Goal: Task Accomplishment & Management: Manage account settings

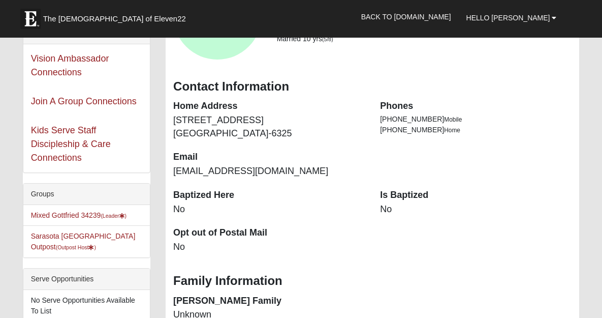
scroll to position [136, 0]
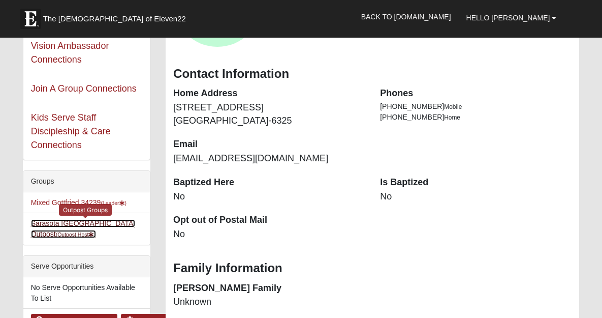
click at [96, 223] on link "Sarasota FL Outpost (Outpost Host )" at bounding box center [83, 228] width 105 height 19
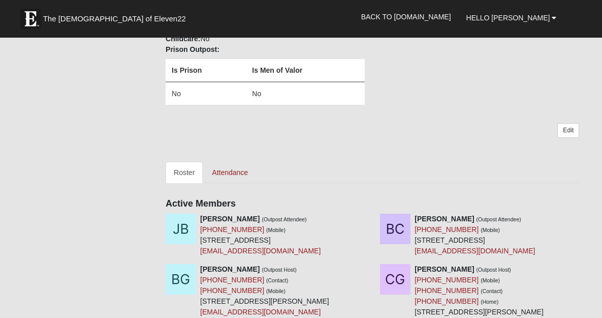
scroll to position [253, 0]
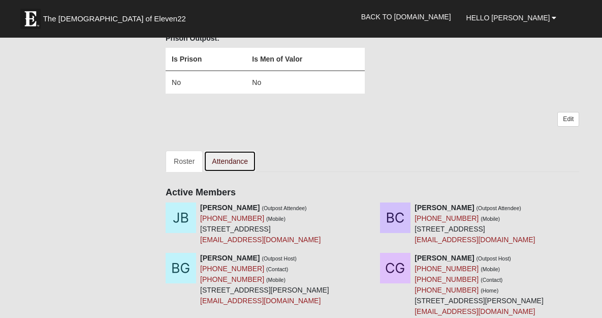
click at [240, 160] on link "Attendance" at bounding box center [230, 160] width 52 height 21
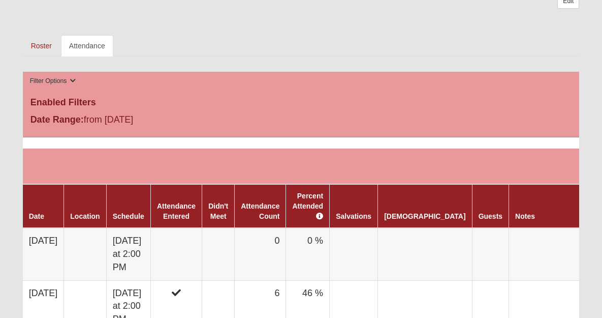
scroll to position [387, 0]
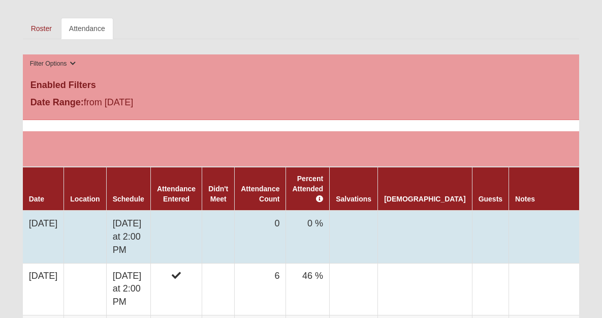
click at [135, 233] on td "Sunday at 2:00 PM" at bounding box center [128, 236] width 44 height 52
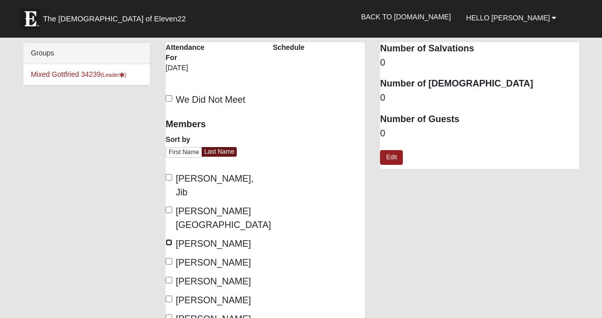
click at [169, 239] on input "Gottfried, Brian" at bounding box center [169, 242] width 7 height 7
checkbox input "true"
click at [169, 258] on input "Gottfried, Cheryl" at bounding box center [169, 261] width 7 height 7
checkbox input "true"
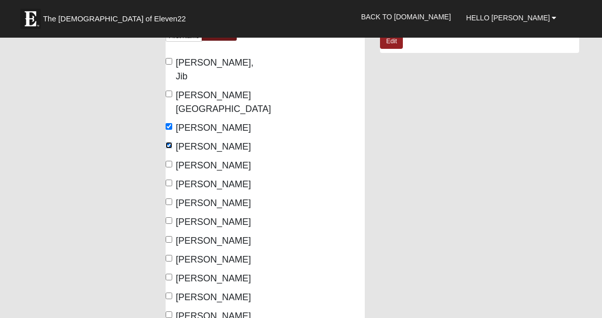
scroll to position [117, 0]
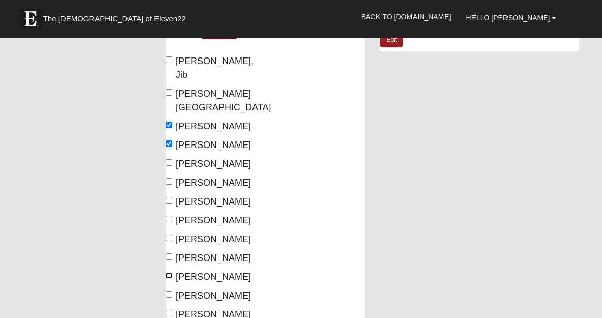
click at [171, 272] on input "Windsor, Jane" at bounding box center [169, 275] width 7 height 7
checkbox input "true"
click at [169, 291] on input "Wittmer, Gloria" at bounding box center [169, 294] width 7 height 7
checkbox input "true"
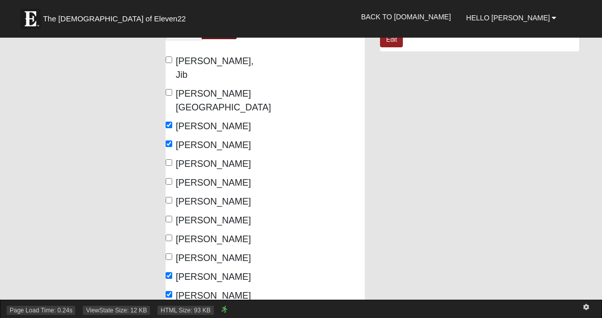
click at [169, 300] on div "Page Load Time: 0.24s ViewState Size: 12 KB HTML Size: 93 KB" at bounding box center [301, 308] width 602 height 18
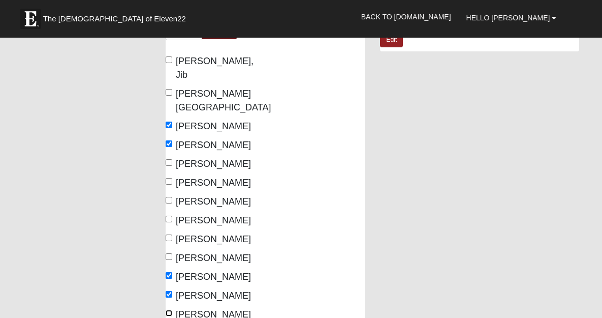
click at [169, 310] on input "Wittmer, Phil" at bounding box center [169, 313] width 7 height 7
checkbox input "true"
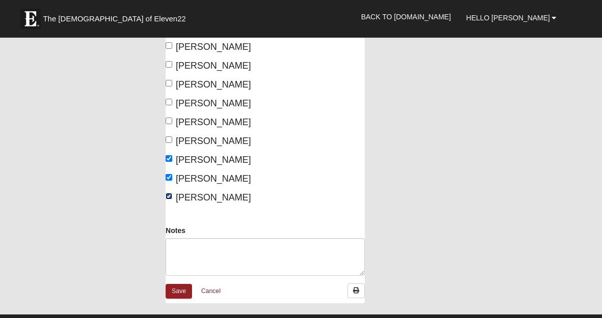
scroll to position [235, 0]
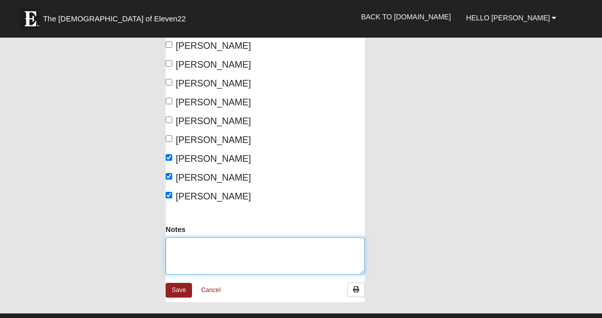
click at [197, 237] on textarea "Notes" at bounding box center [265, 256] width 199 height 38
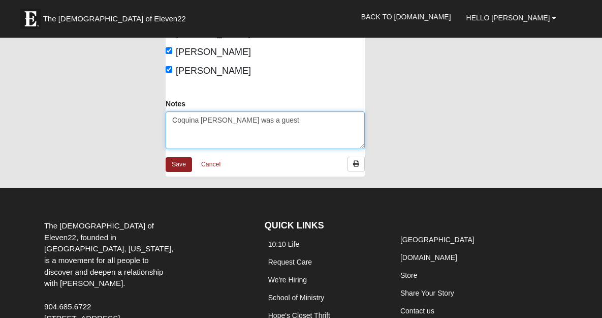
scroll to position [364, 0]
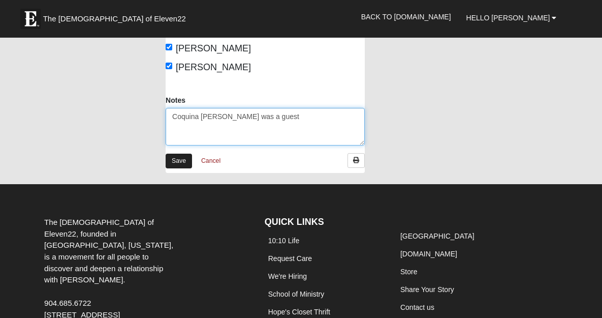
type textarea "Coquina Homer was a guest"
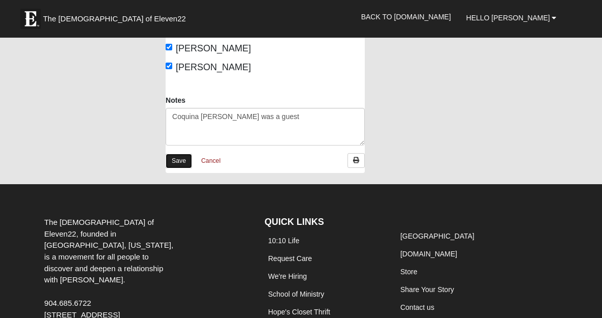
click at [179, 154] on link "Save" at bounding box center [179, 161] width 26 height 15
